Goal: Task Accomplishment & Management: Complete application form

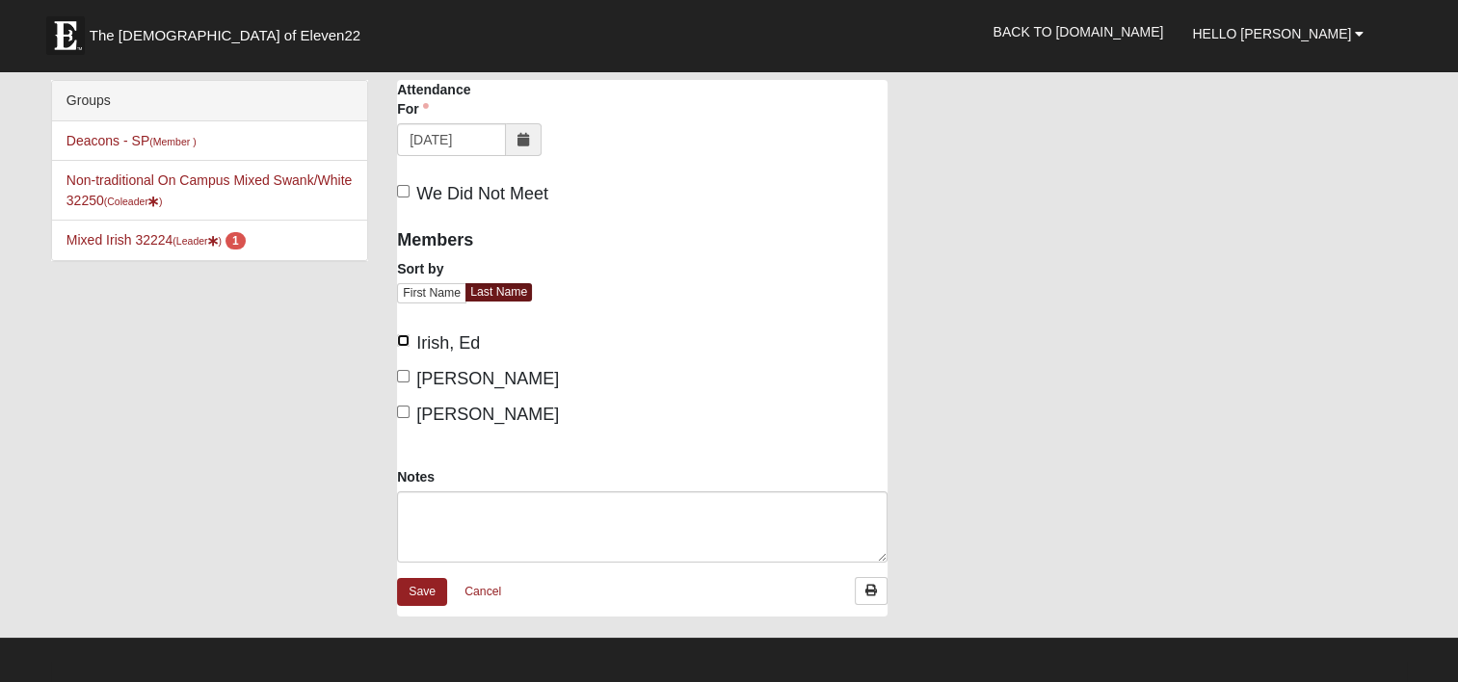
click at [401, 339] on input "Irish, Ed" at bounding box center [403, 340] width 13 height 13
checkbox input "true"
click at [405, 373] on input "[PERSON_NAME]" at bounding box center [403, 376] width 13 height 13
checkbox input "true"
click at [408, 411] on input "[PERSON_NAME]" at bounding box center [403, 412] width 13 height 13
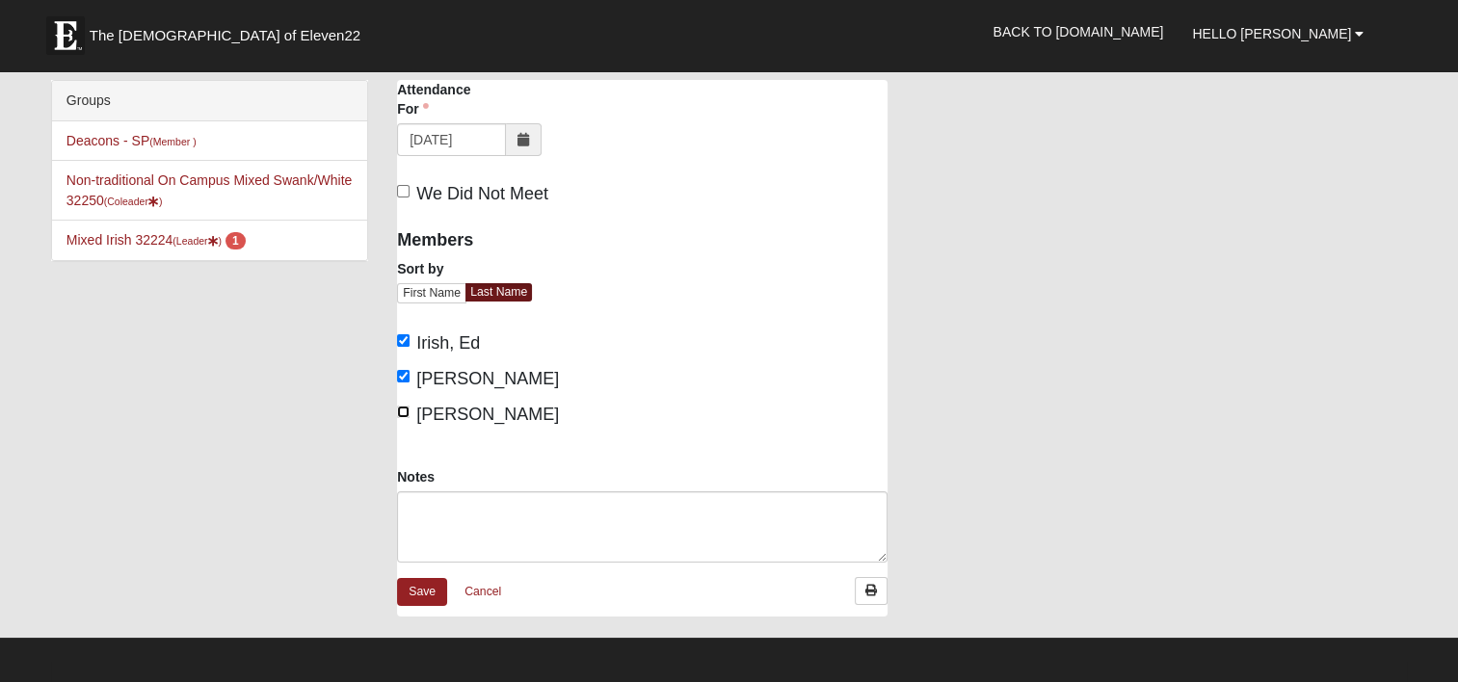
checkbox input "true"
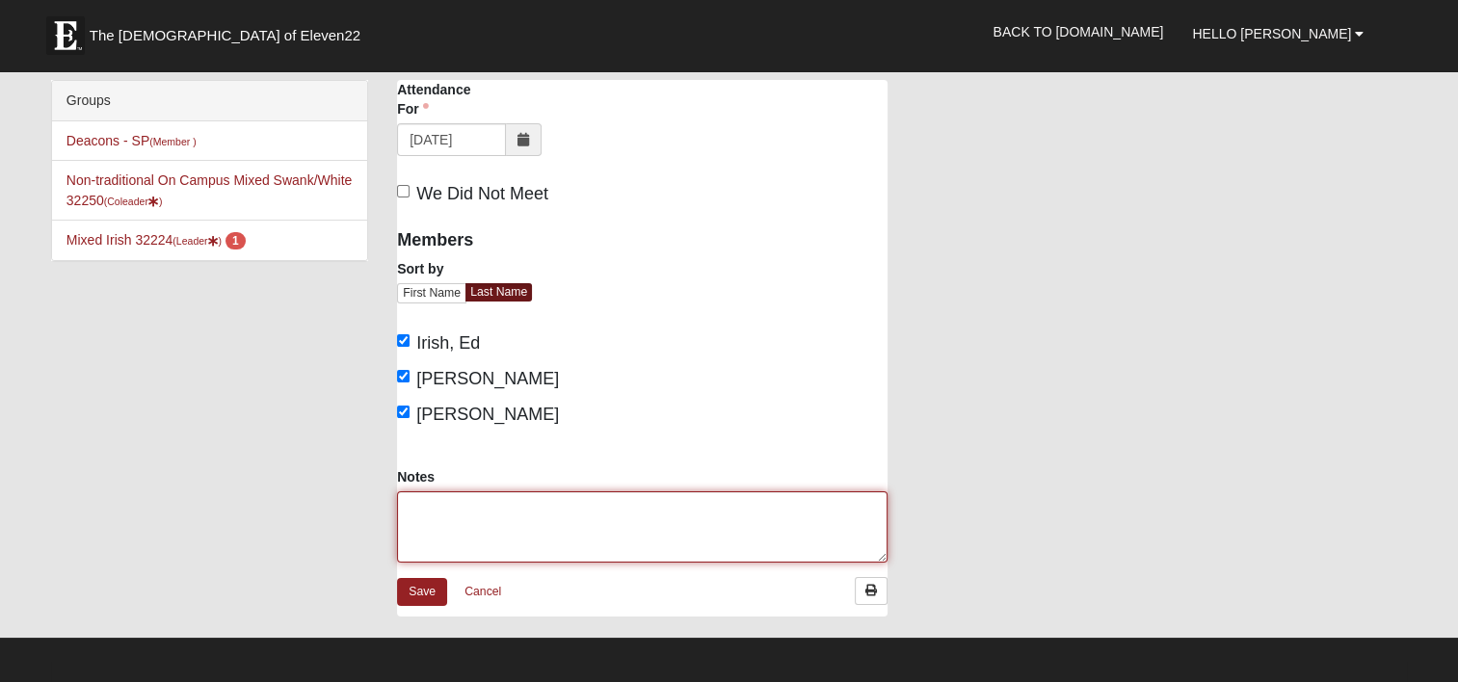
click at [447, 502] on textarea "Notes" at bounding box center [642, 526] width 490 height 71
paste textarea "Volunteers - 3 ([PERSON_NAME], [PERSON_NAME] & [PERSON_NAME]) Residents - 15 ([…"
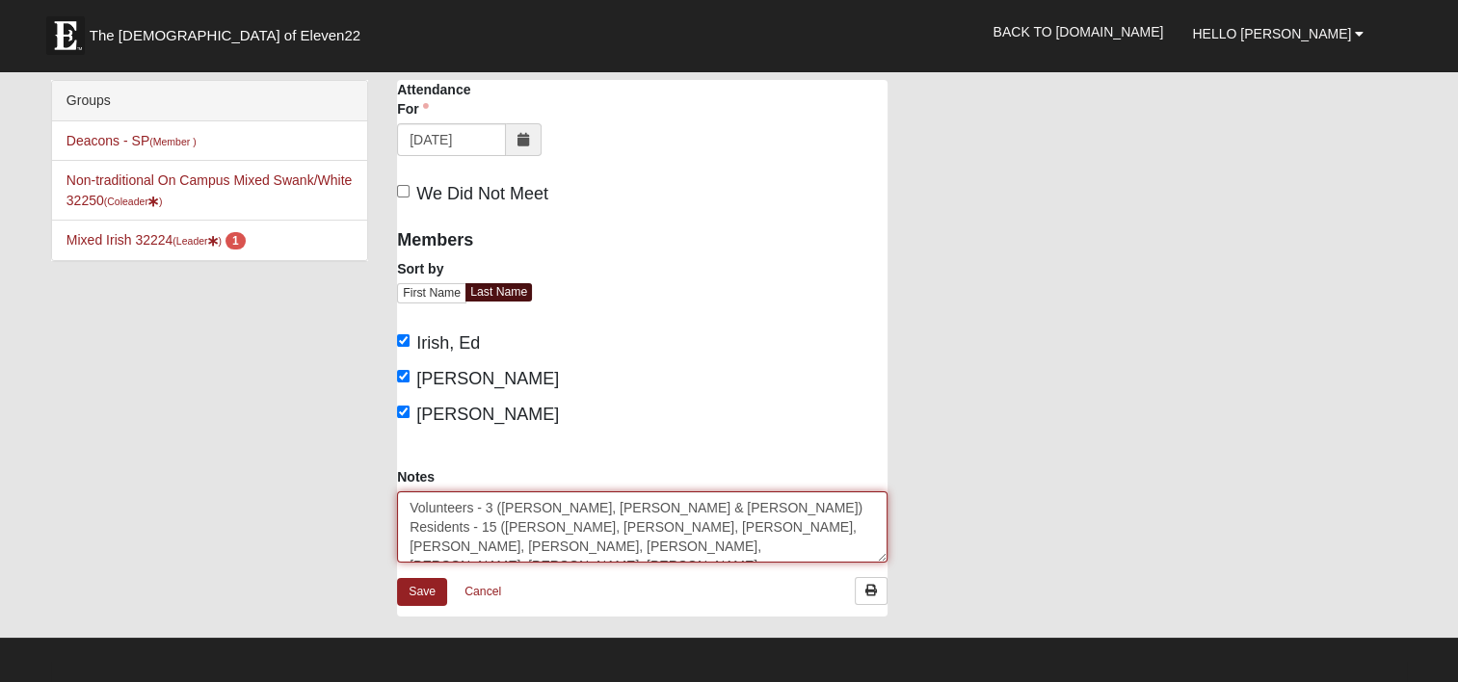
scroll to position [12, 0]
type textarea "Volunteers - 3 ([PERSON_NAME], [PERSON_NAME] & [PERSON_NAME]) Residents - 15 ([…"
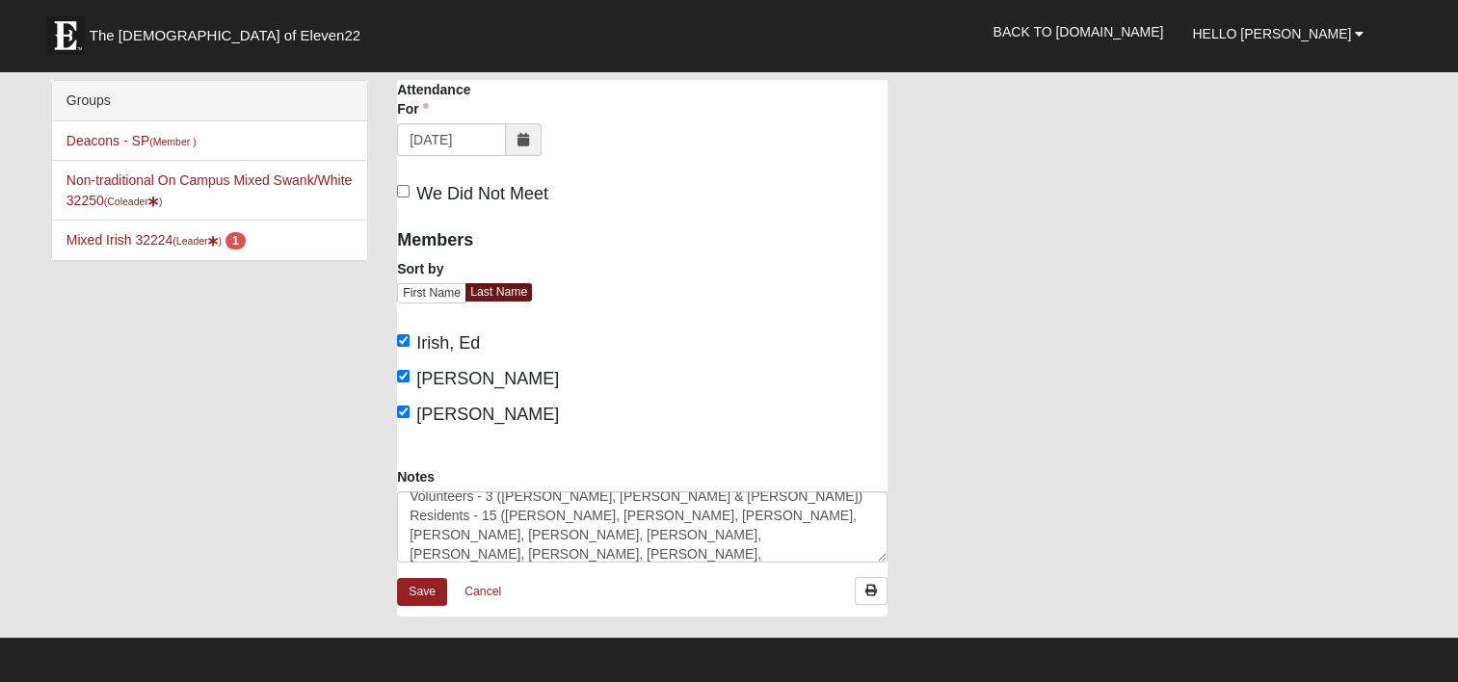
click at [632, 310] on div "Members Sort by First Name Last Name [DEMOGRAPHIC_DATA], [PERSON_NAME], [PERSON…" at bounding box center [512, 342] width 260 height 250
click at [418, 590] on link "Save" at bounding box center [422, 592] width 50 height 28
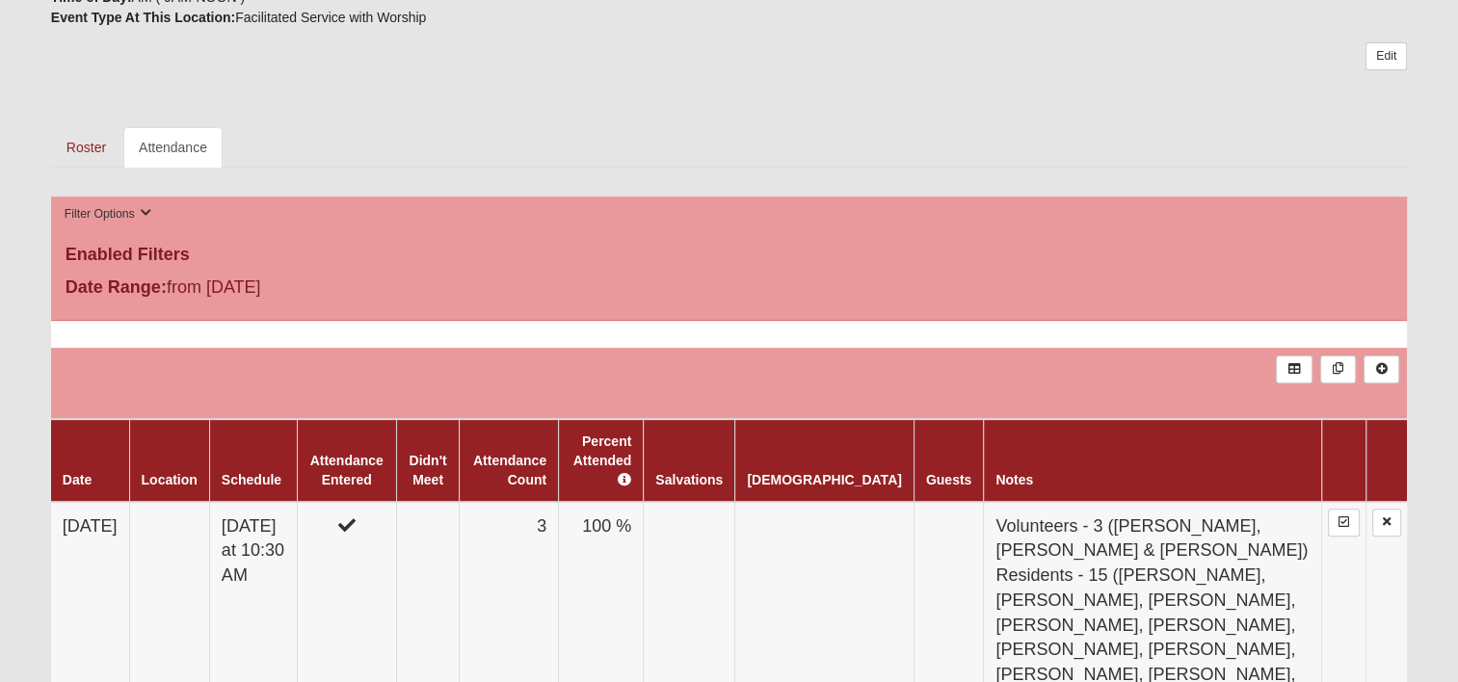
scroll to position [578, 0]
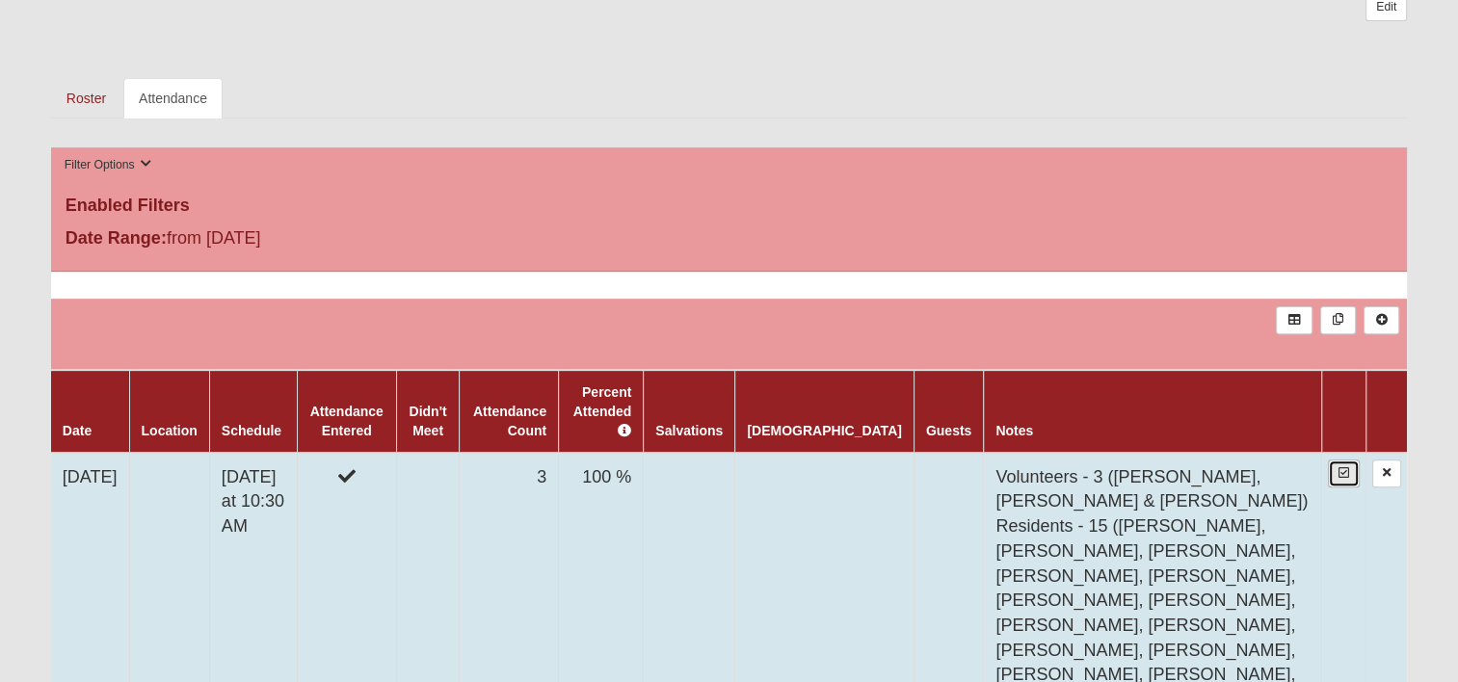
click at [1340, 467] on icon at bounding box center [1343, 473] width 11 height 12
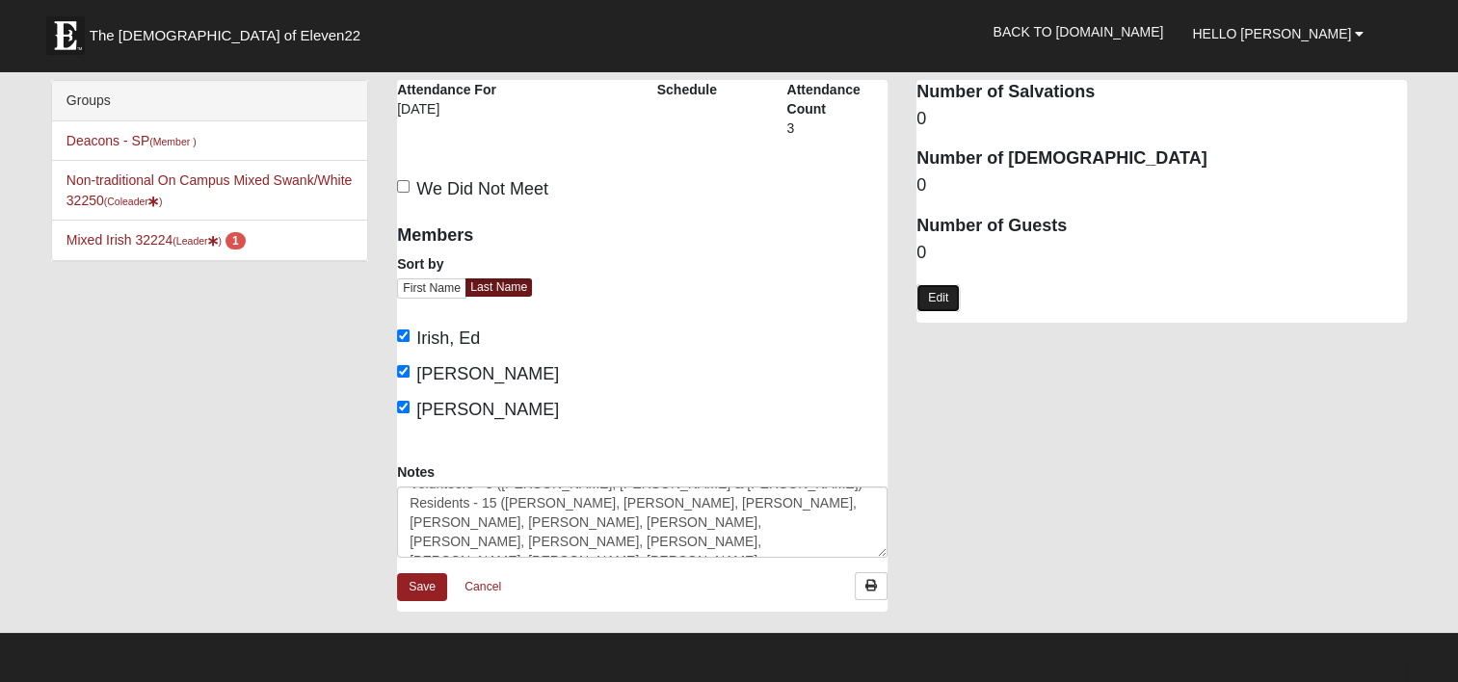
click at [937, 294] on link "Edit" at bounding box center [937, 298] width 43 height 28
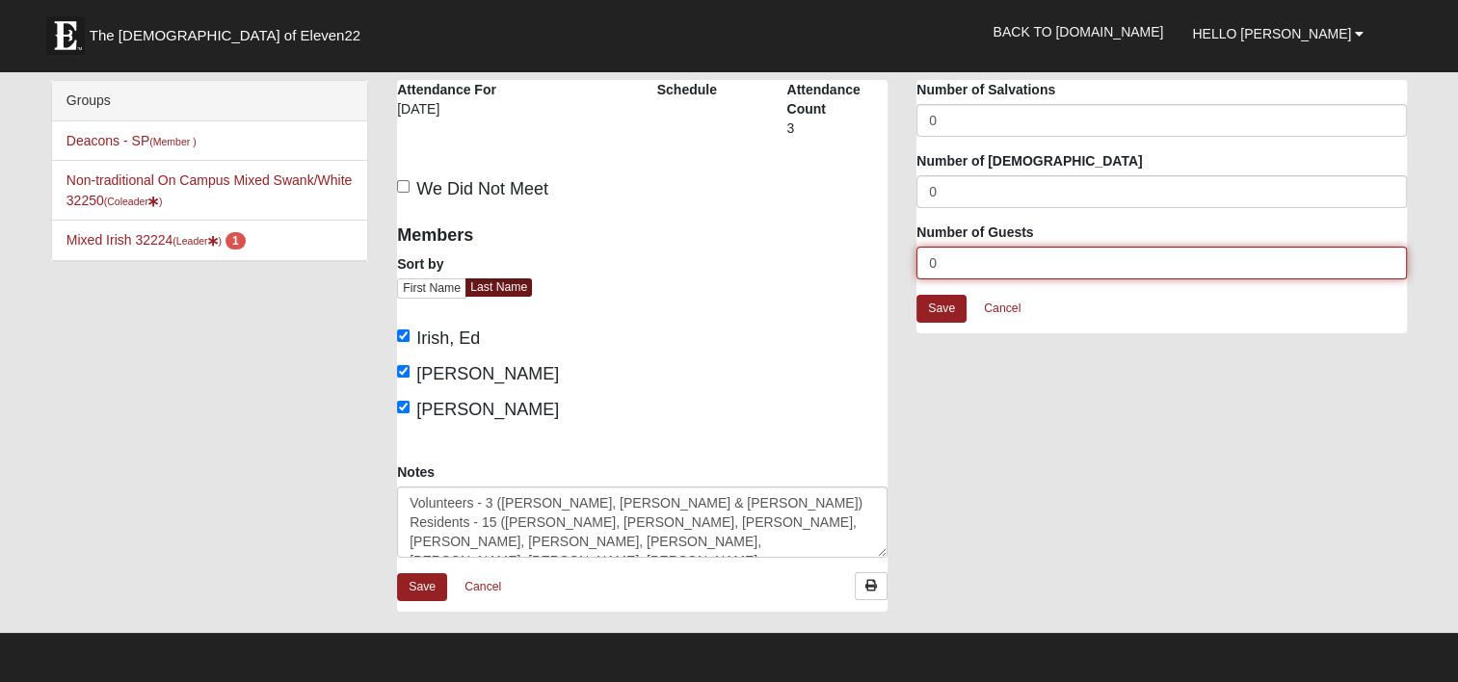
drag, startPoint x: 936, startPoint y: 259, endPoint x: 885, endPoint y: 268, distance: 51.8
click at [887, 267] on div "The Windsor at San Pablo Attendance Attendance For 10/12/2025 Schedule Attendan…" at bounding box center [901, 355] width 1039 height 551
type input "18"
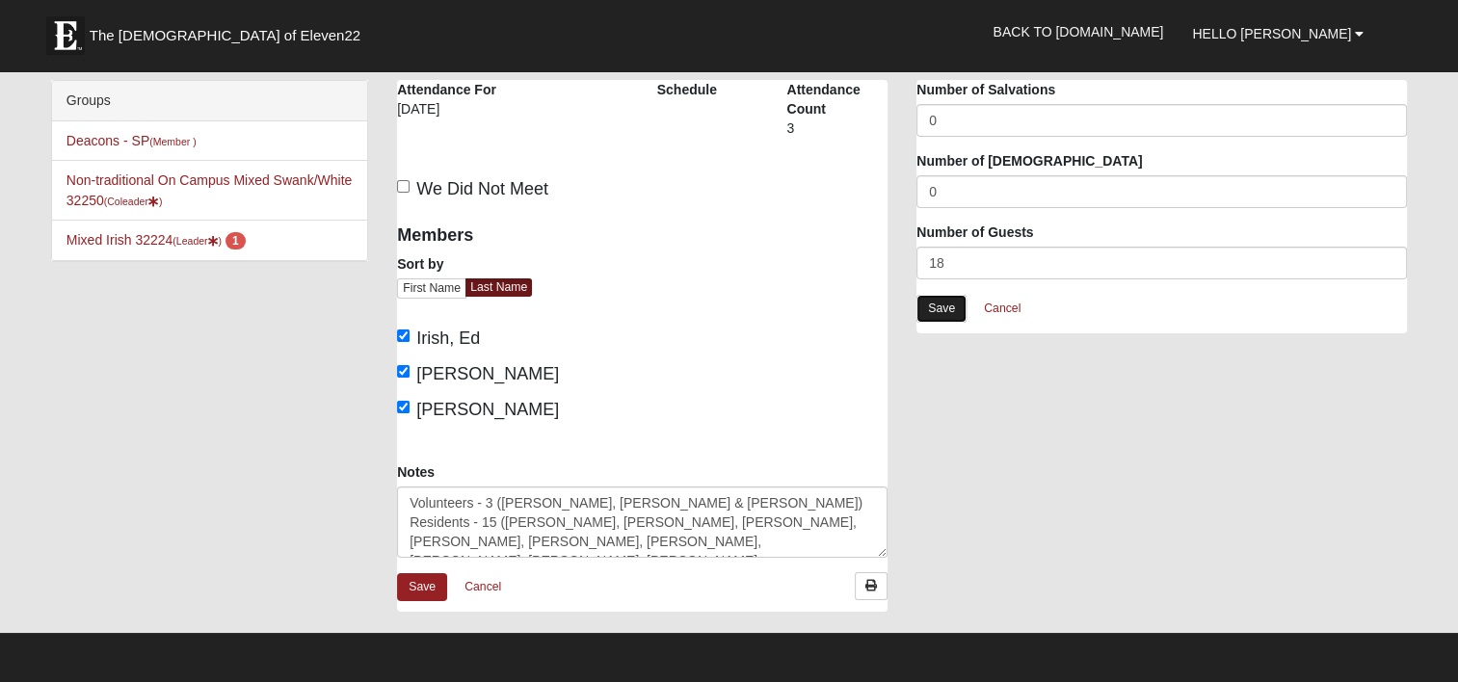
click at [934, 304] on link "Save" at bounding box center [941, 309] width 50 height 28
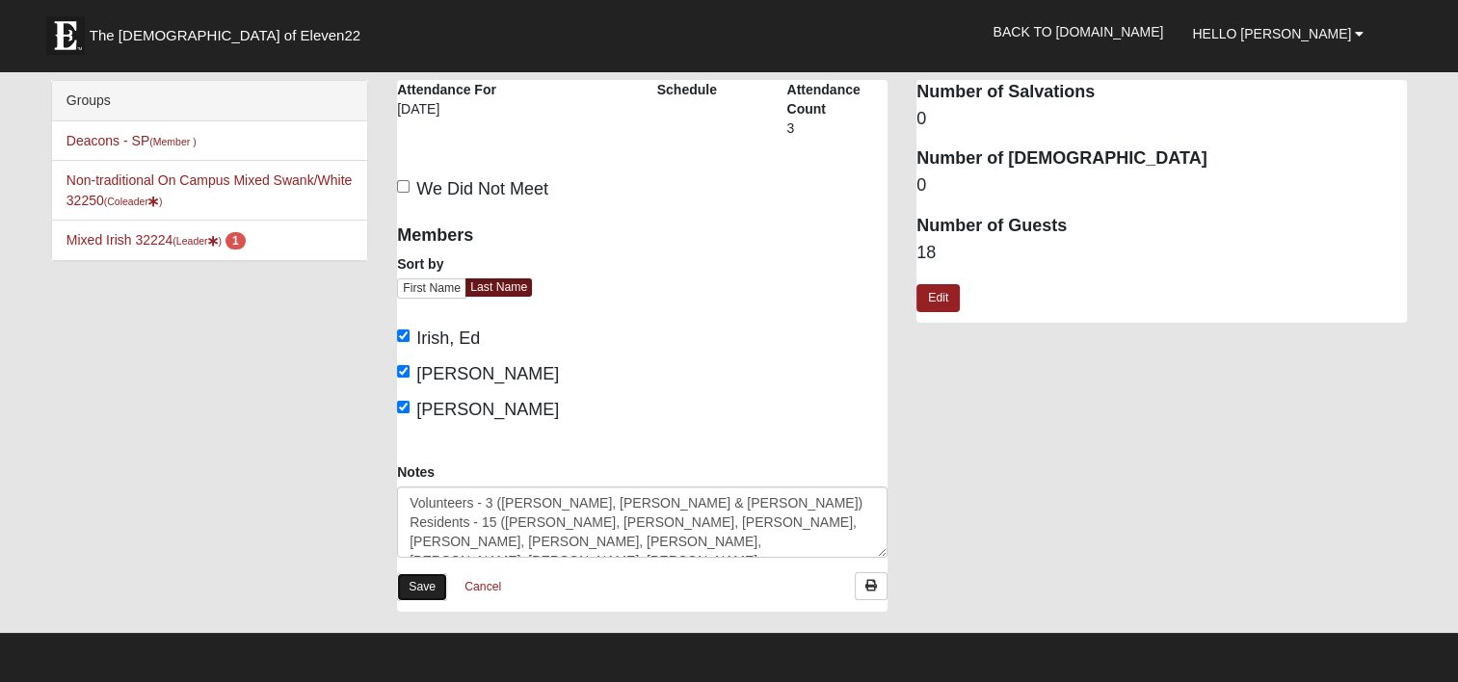
click at [429, 587] on link "Save" at bounding box center [422, 587] width 50 height 28
